Goal: Book appointment/travel/reservation

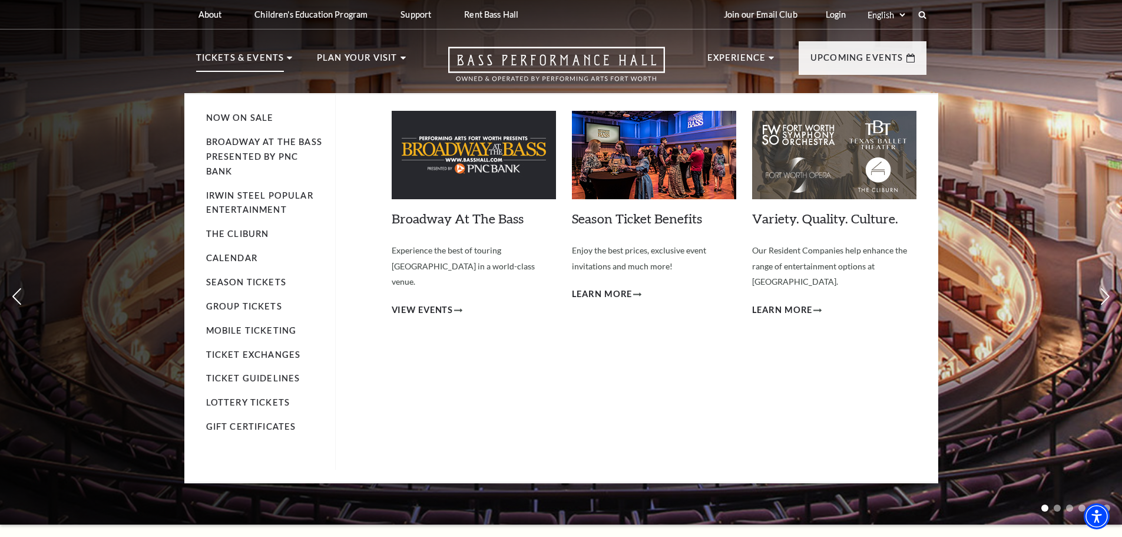
click at [260, 55] on p "Tickets & Events" at bounding box center [240, 61] width 88 height 21
click at [443, 303] on span "View Events" at bounding box center [423, 310] width 62 height 15
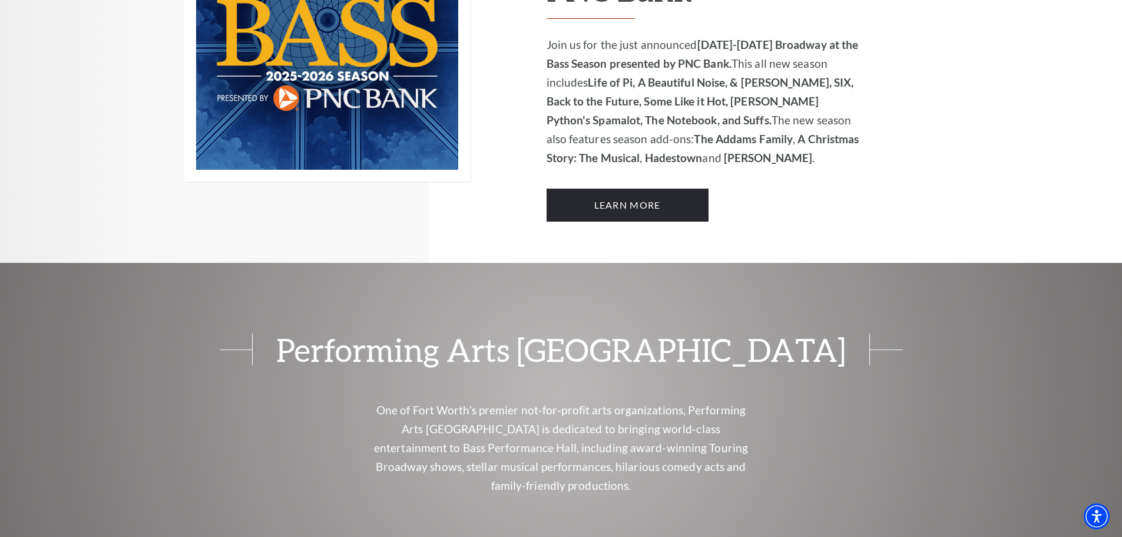
scroll to position [962, 0]
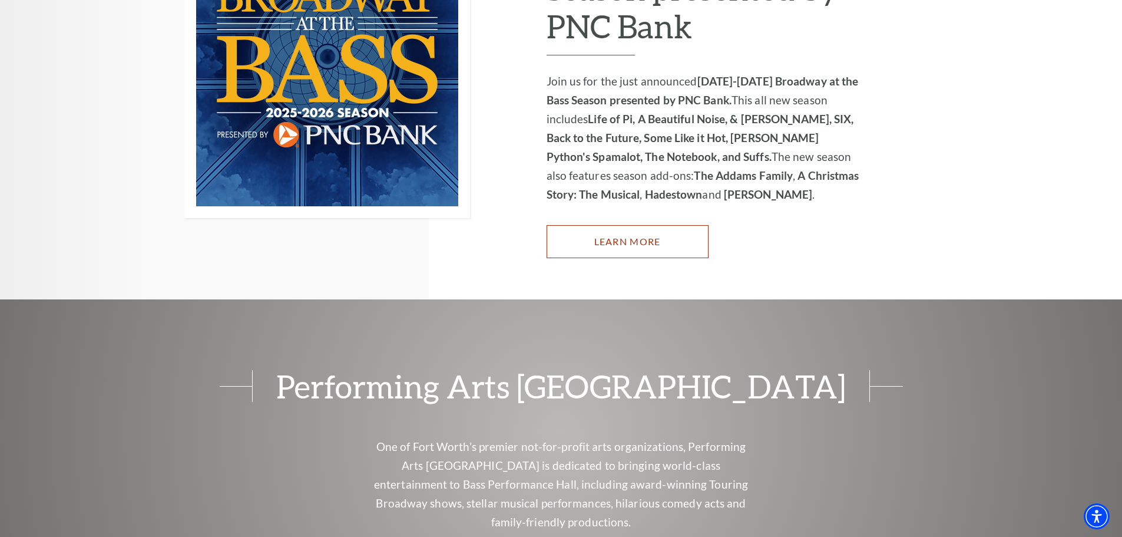
click at [626, 225] on link "Learn More" at bounding box center [628, 241] width 162 height 33
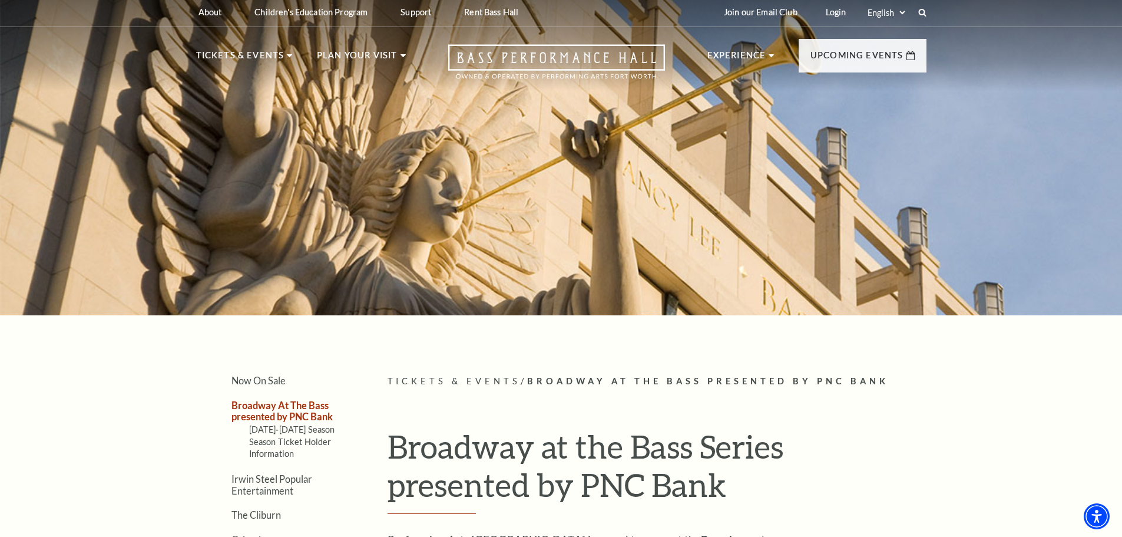
scroll to position [0, 0]
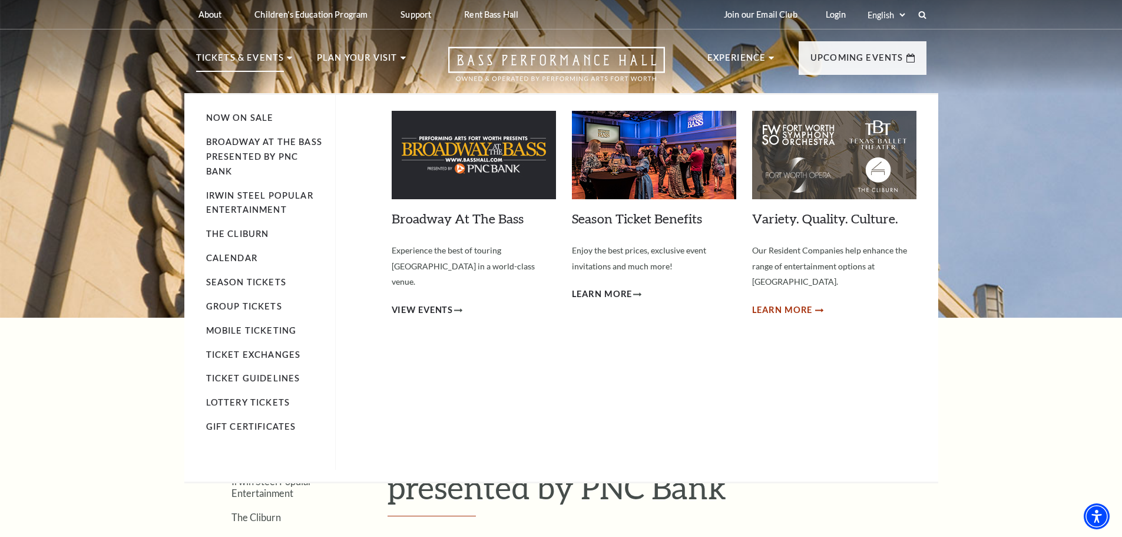
click at [763, 303] on span "Learn More" at bounding box center [782, 310] width 61 height 15
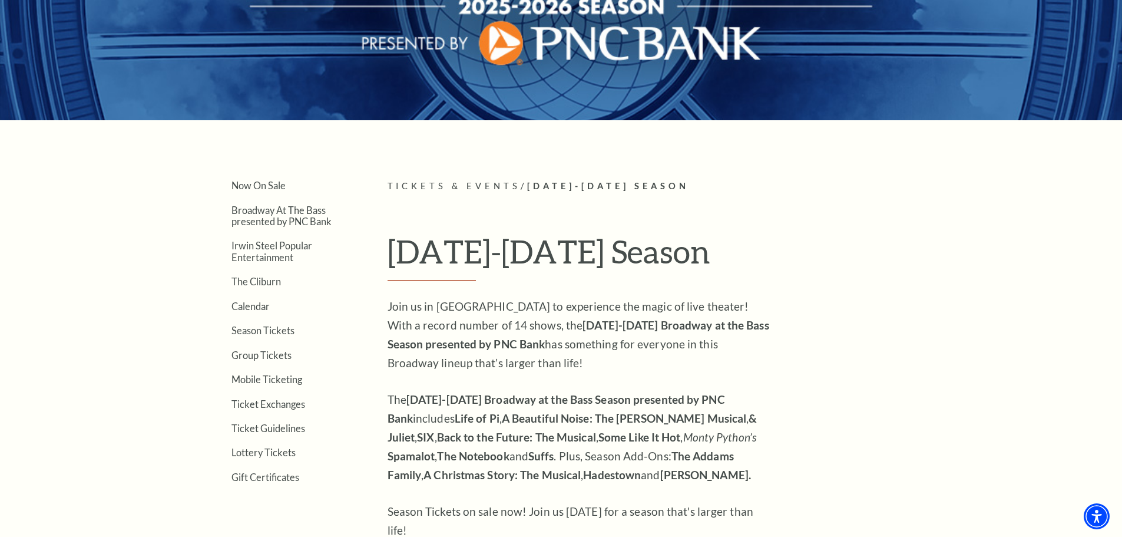
scroll to position [177, 0]
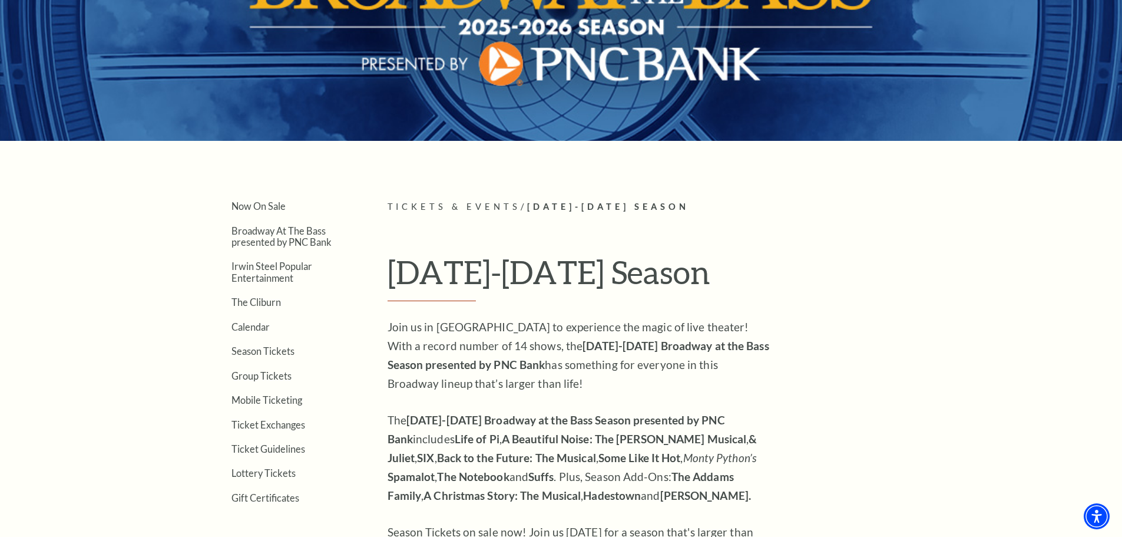
click at [637, 440] on strong "A Beautiful Noise: The Neil Diamond Musical" at bounding box center [624, 439] width 245 height 14
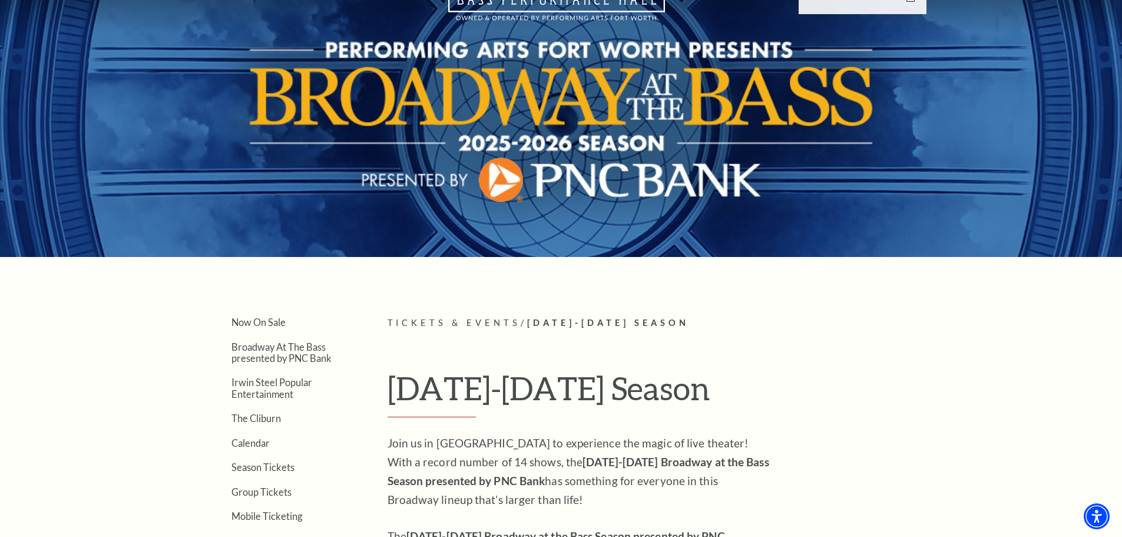
scroll to position [0, 0]
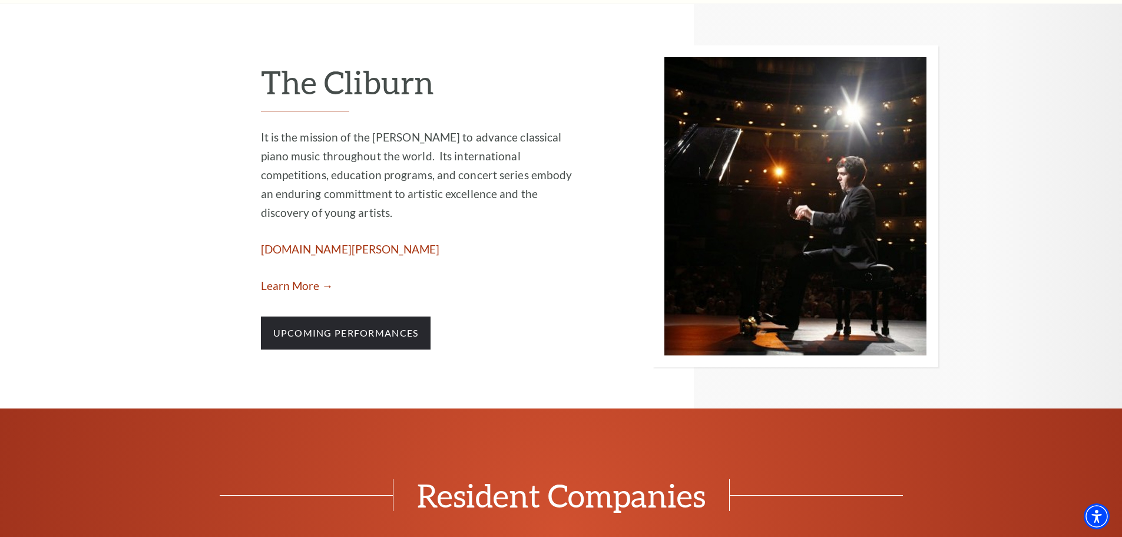
scroll to position [2239, 0]
